Goal: Obtain resource: Download file/media

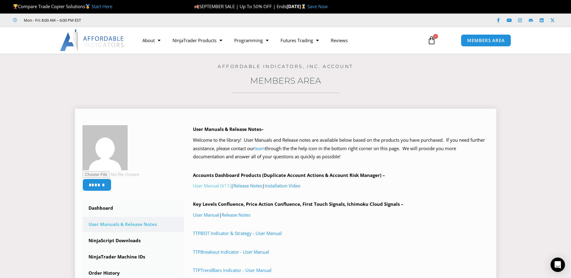
click at [212, 186] on link "User Manual (V11)" at bounding box center [212, 186] width 38 height 6
click at [228, 188] on link "User Manual (V11)" at bounding box center [212, 186] width 38 height 6
click at [250, 188] on link "Release Notes" at bounding box center [247, 186] width 29 height 6
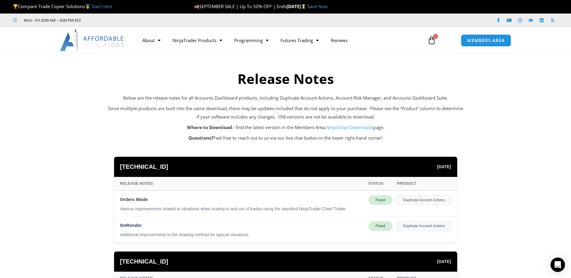
scroll to position [120, 0]
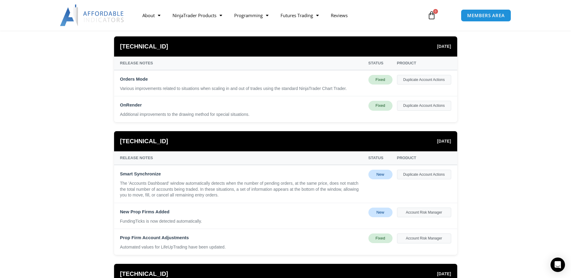
click at [420, 215] on div "Account Risk Manager" at bounding box center [424, 213] width 54 height 10
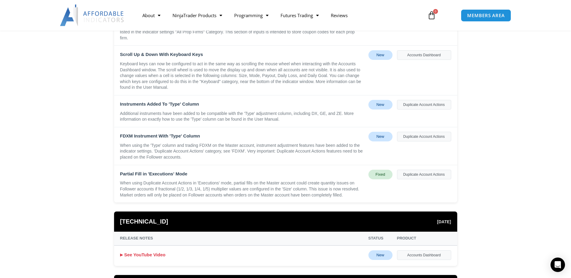
scroll to position [722, 0]
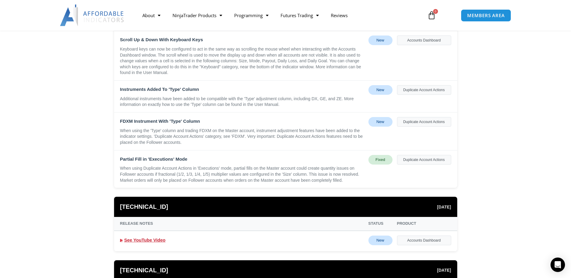
click at [146, 242] on link "See YouTube Video" at bounding box center [142, 240] width 45 height 8
